Goal: Task Accomplishment & Management: Manage account settings

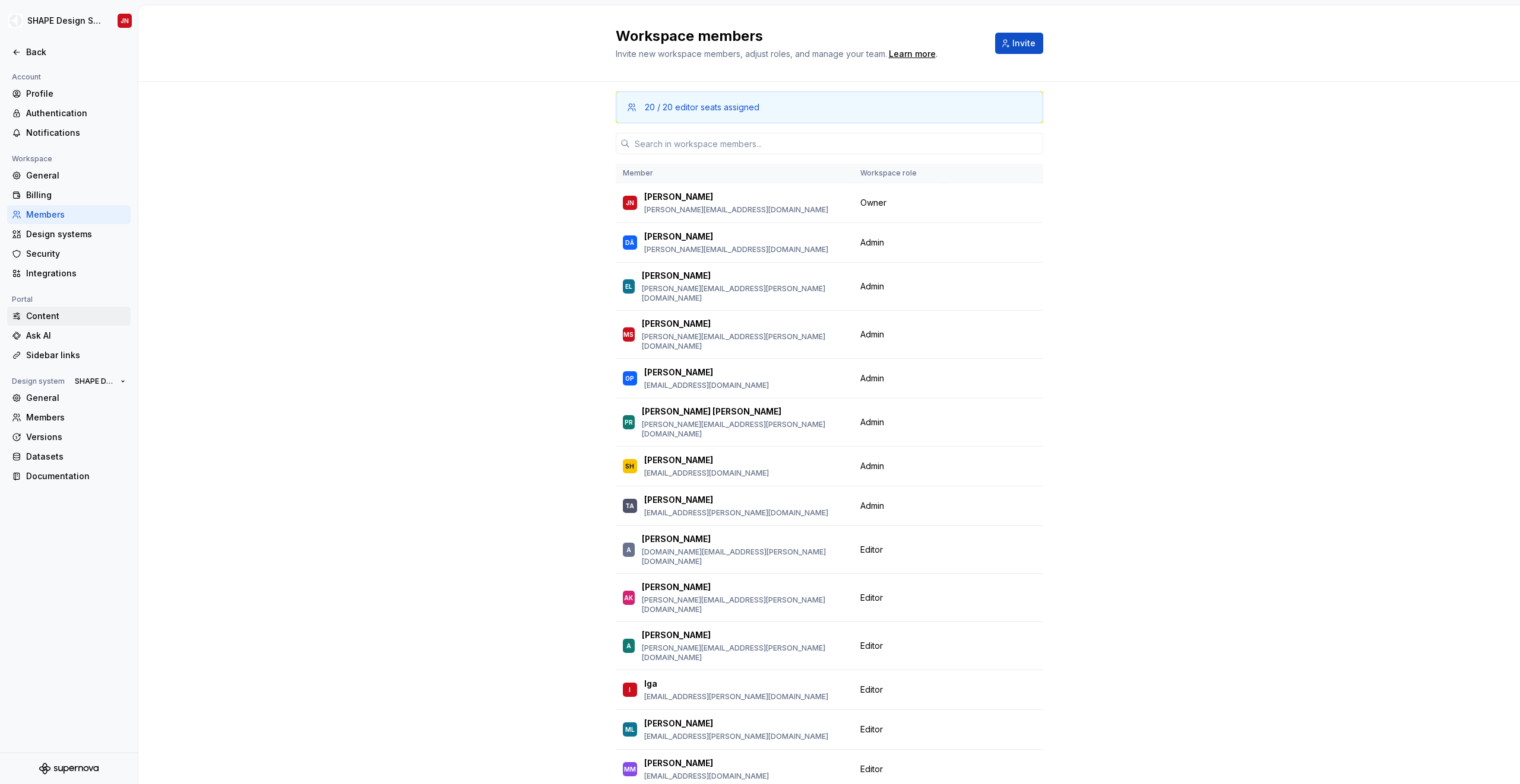
click at [68, 323] on div "Content" at bounding box center [68, 316] width 124 height 19
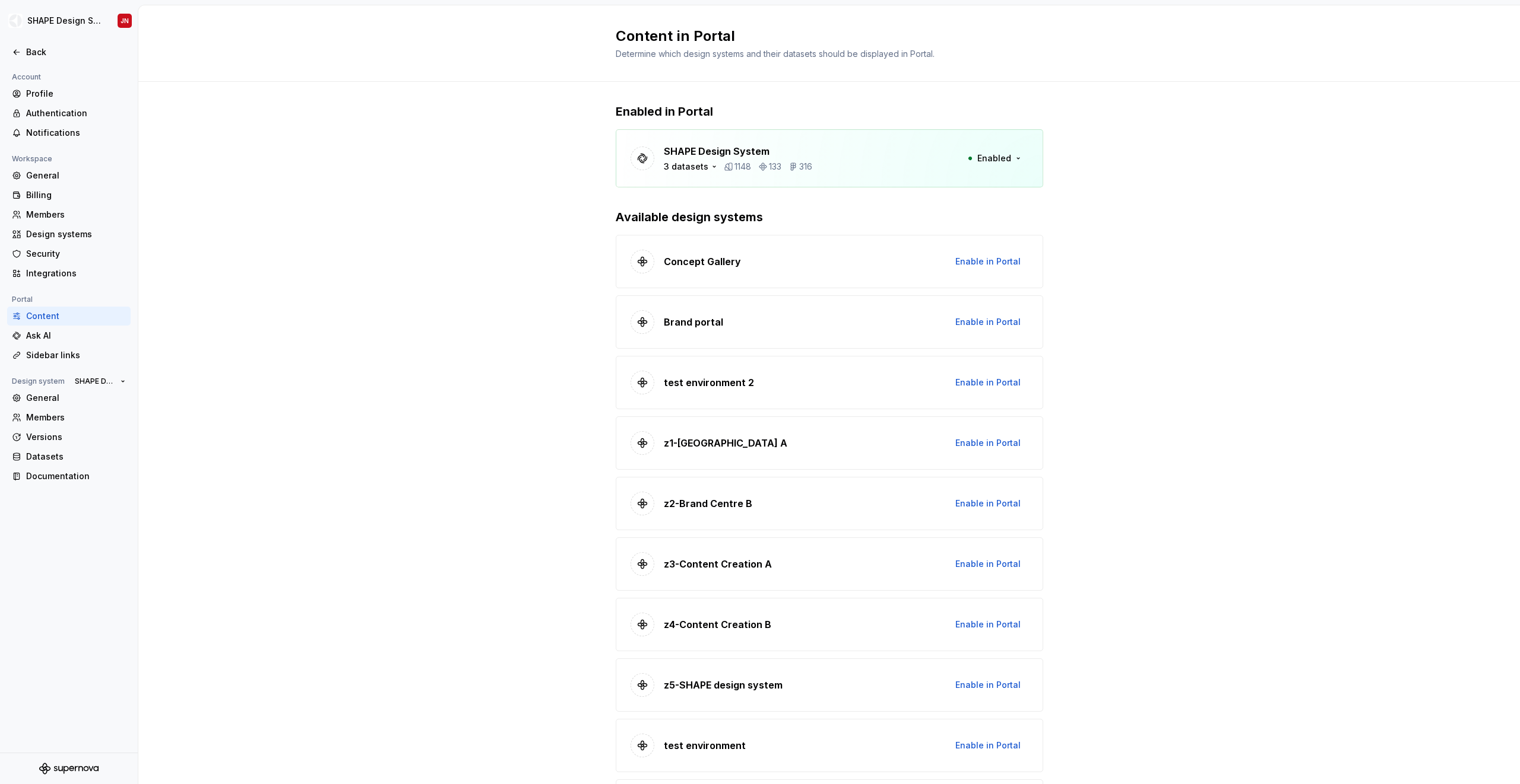
click at [742, 152] on p "SHAPE Design System" at bounding box center [737, 151] width 148 height 14
click at [692, 168] on div "3 datasets" at bounding box center [686, 167] width 44 height 11
click at [676, 223] on div at bounding box center [675, 224] width 10 height 10
click at [548, 228] on div "Enabled in Portal SHAPE Design System 4 datasets 1148 133 316 Enabled Available…" at bounding box center [828, 481] width 1381 height 796
click at [684, 162] on div "4 datasets" at bounding box center [686, 167] width 45 height 11
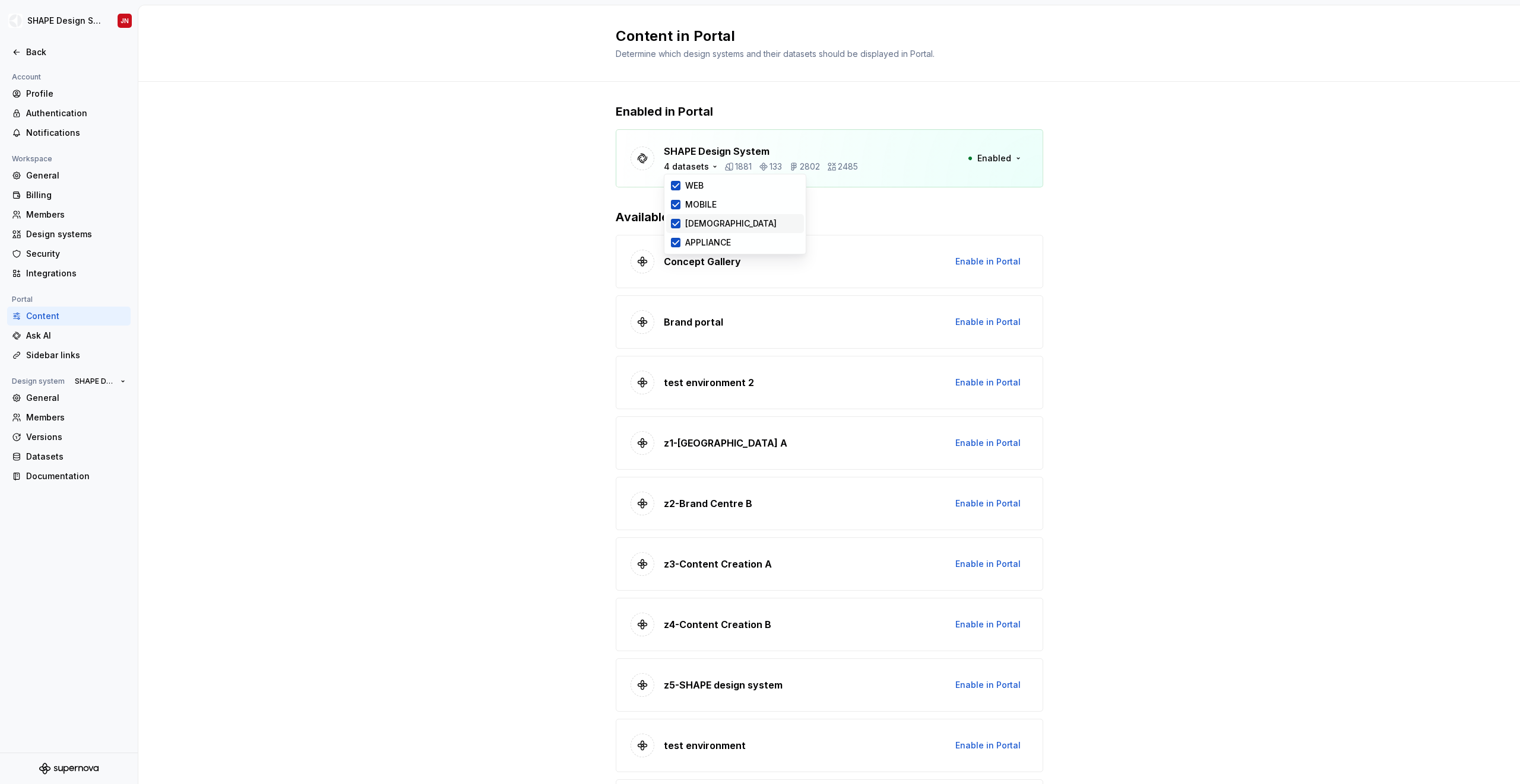
click at [672, 221] on icon at bounding box center [675, 224] width 10 height 10
click at [673, 223] on div at bounding box center [675, 224] width 10 height 10
click at [673, 223] on icon at bounding box center [675, 224] width 6 height 4
click at [673, 223] on div at bounding box center [675, 224] width 10 height 10
click at [688, 168] on div "4 datasets" at bounding box center [686, 167] width 45 height 11
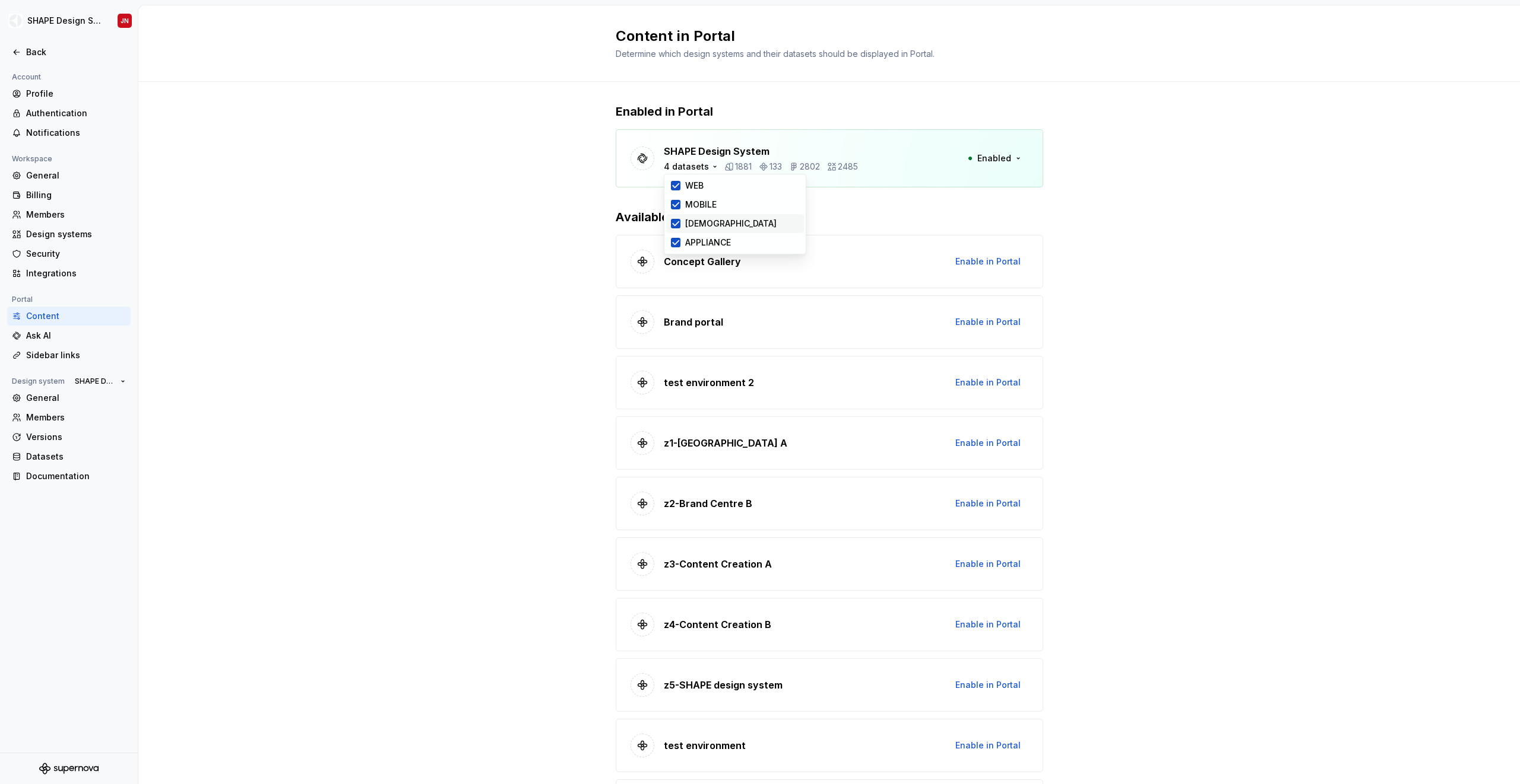
click at [554, 214] on div "Enabled in Portal SHAPE Design System 4 datasets 1881 133 2802 2485 Enabled Ava…" at bounding box center [828, 481] width 1381 height 796
click at [551, 272] on div "Enabled in Portal SHAPE Design System 4 datasets 1881 133 2802 2485 Enabled Ava…" at bounding box center [828, 481] width 1381 height 796
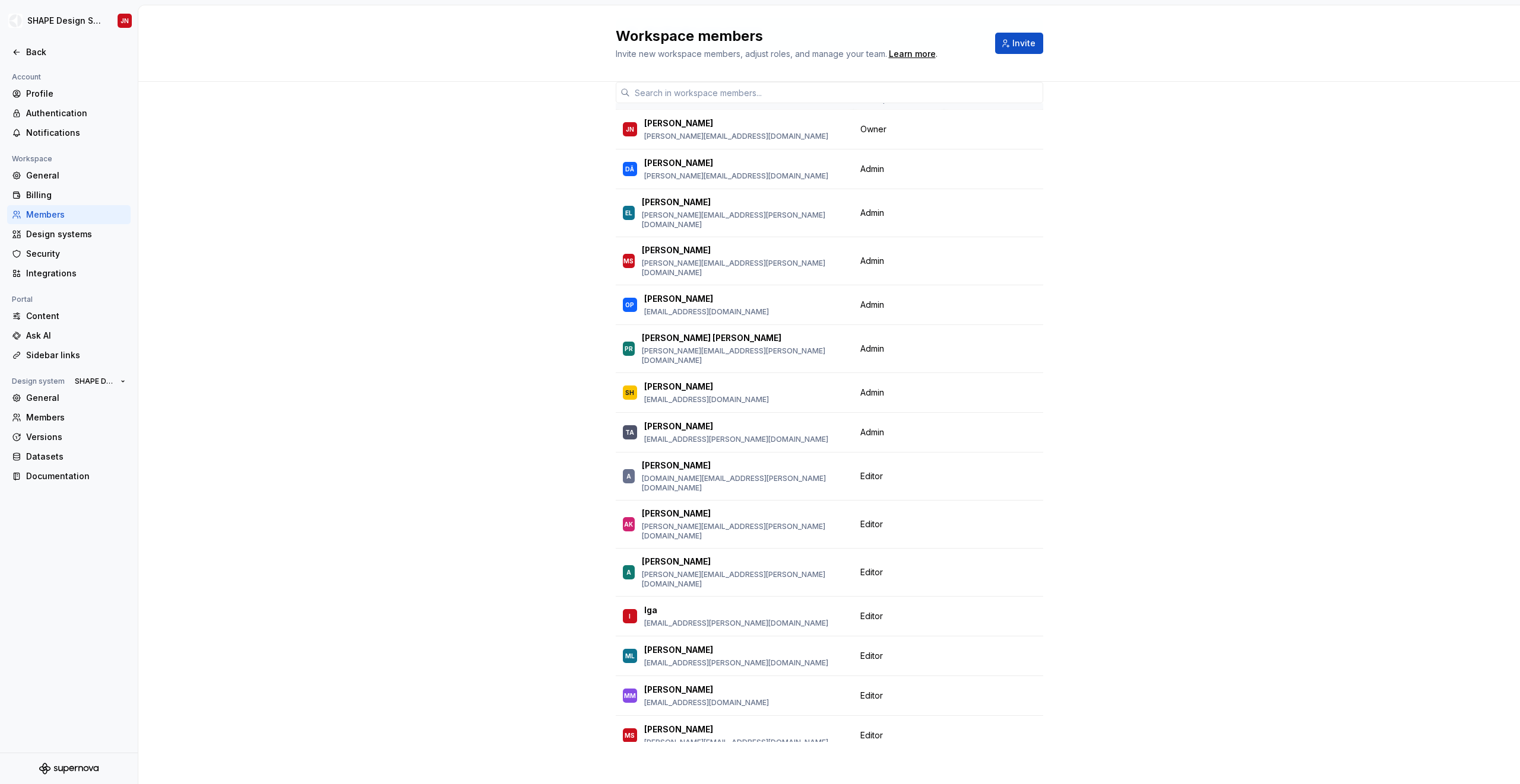
scroll to position [77, 0]
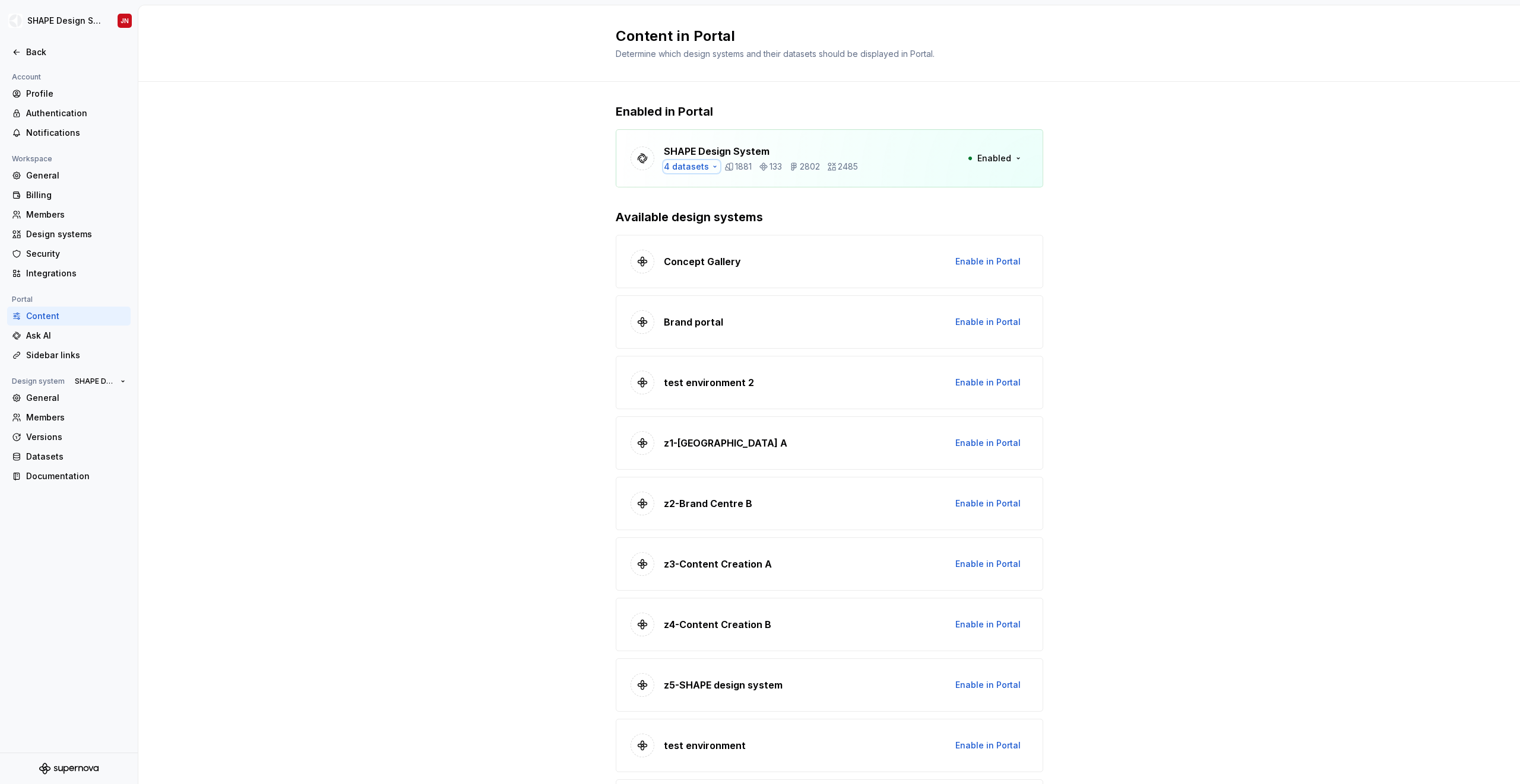
click at [697, 163] on div "4 datasets" at bounding box center [686, 167] width 45 height 11
click at [532, 329] on div "Enabled in Portal SHAPE Design System 4 datasets 1881 133 2802 2485 Enabled Ava…" at bounding box center [828, 481] width 1381 height 796
click at [677, 168] on div "4 datasets" at bounding box center [686, 167] width 45 height 11
